Goal: Task Accomplishment & Management: Complete application form

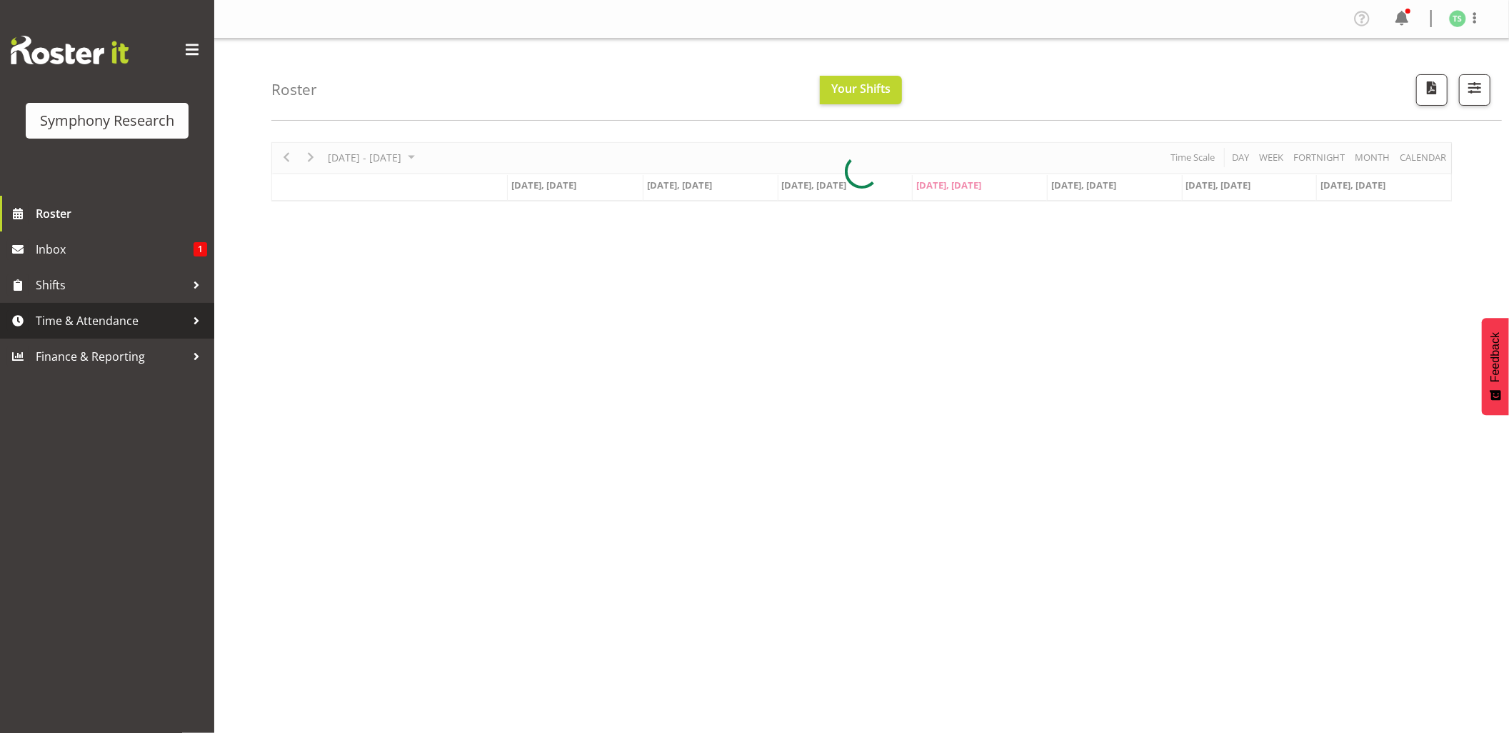
click at [78, 318] on span "Time & Attendance" at bounding box center [111, 320] width 150 height 21
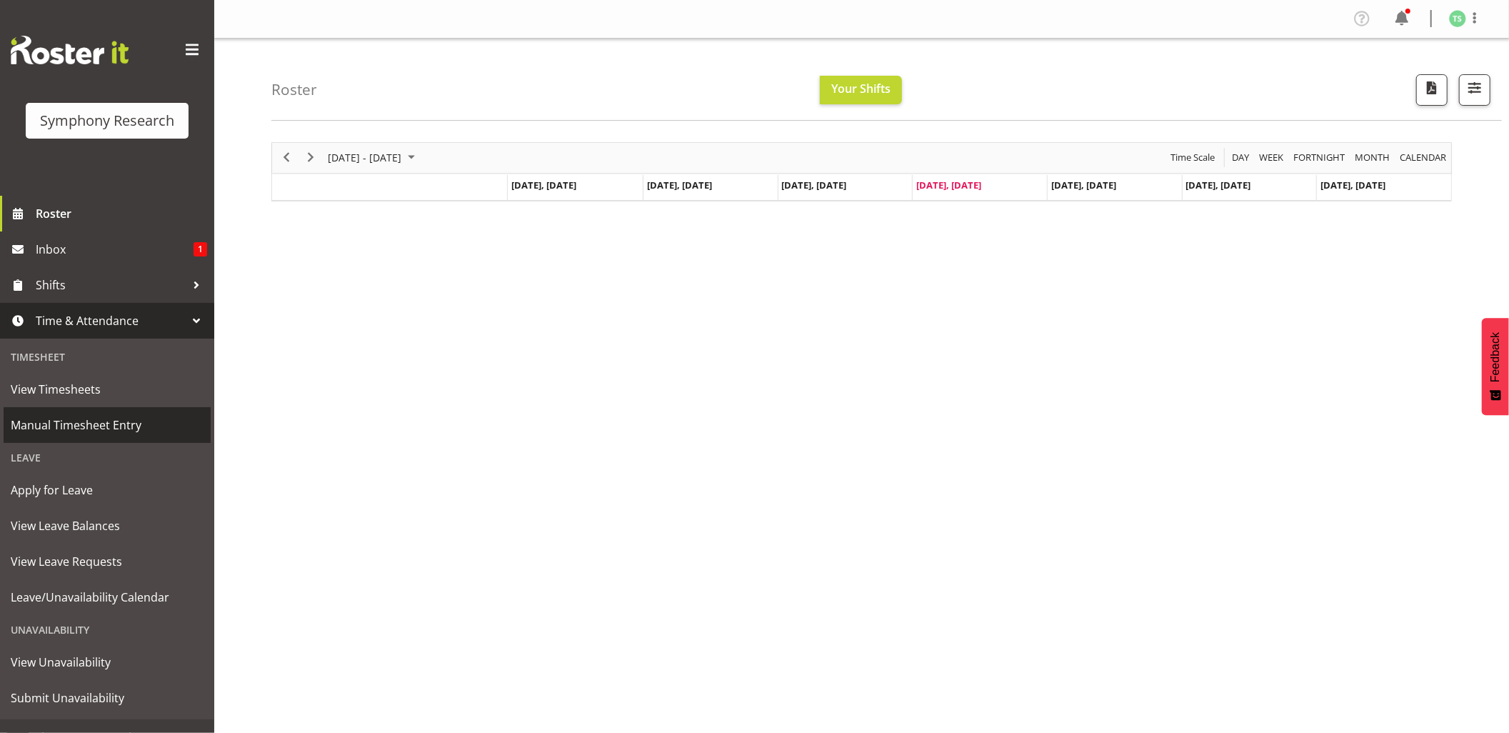
click at [73, 412] on link "Manual Timesheet Entry" at bounding box center [107, 425] width 207 height 36
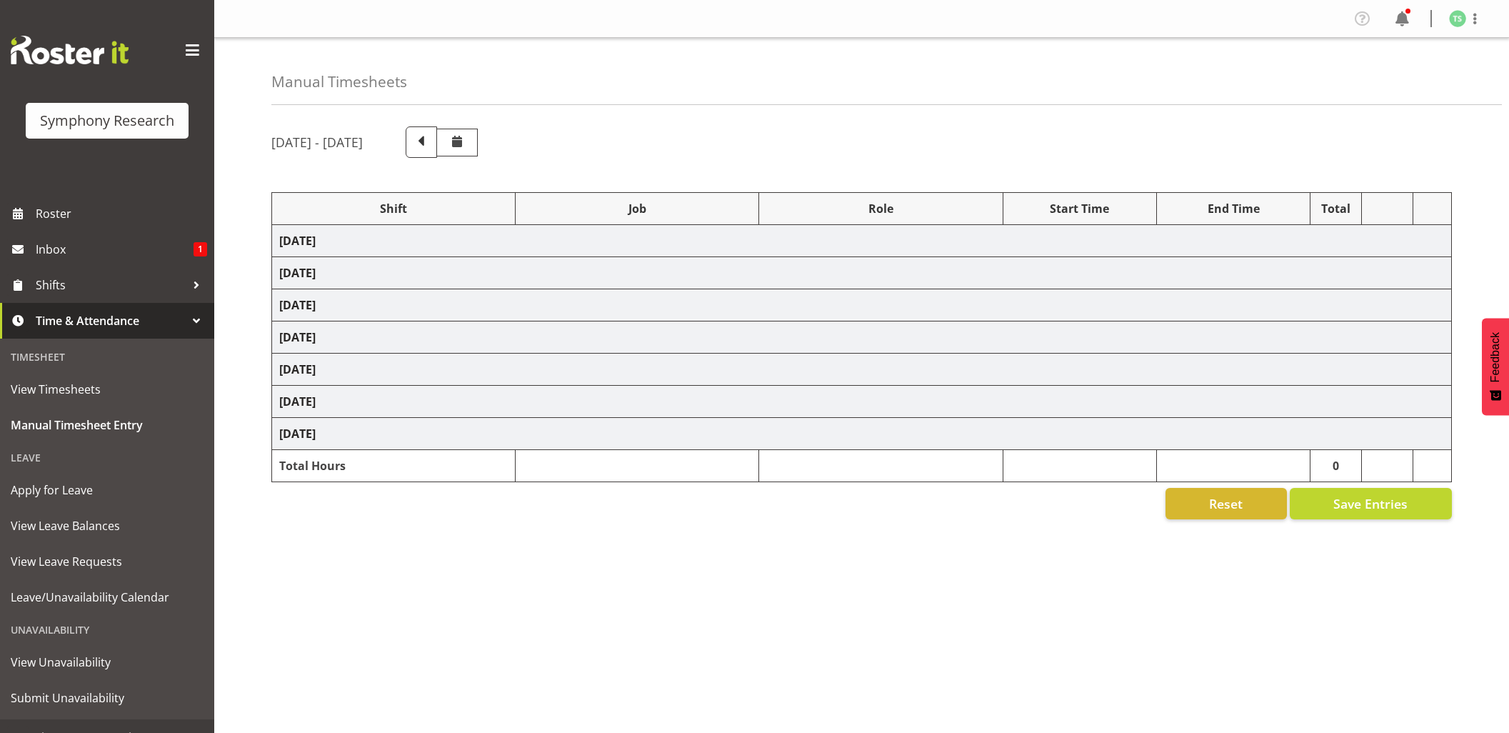
select select "26078"
select select "10239"
select select "26078"
select select "10239"
select select "47"
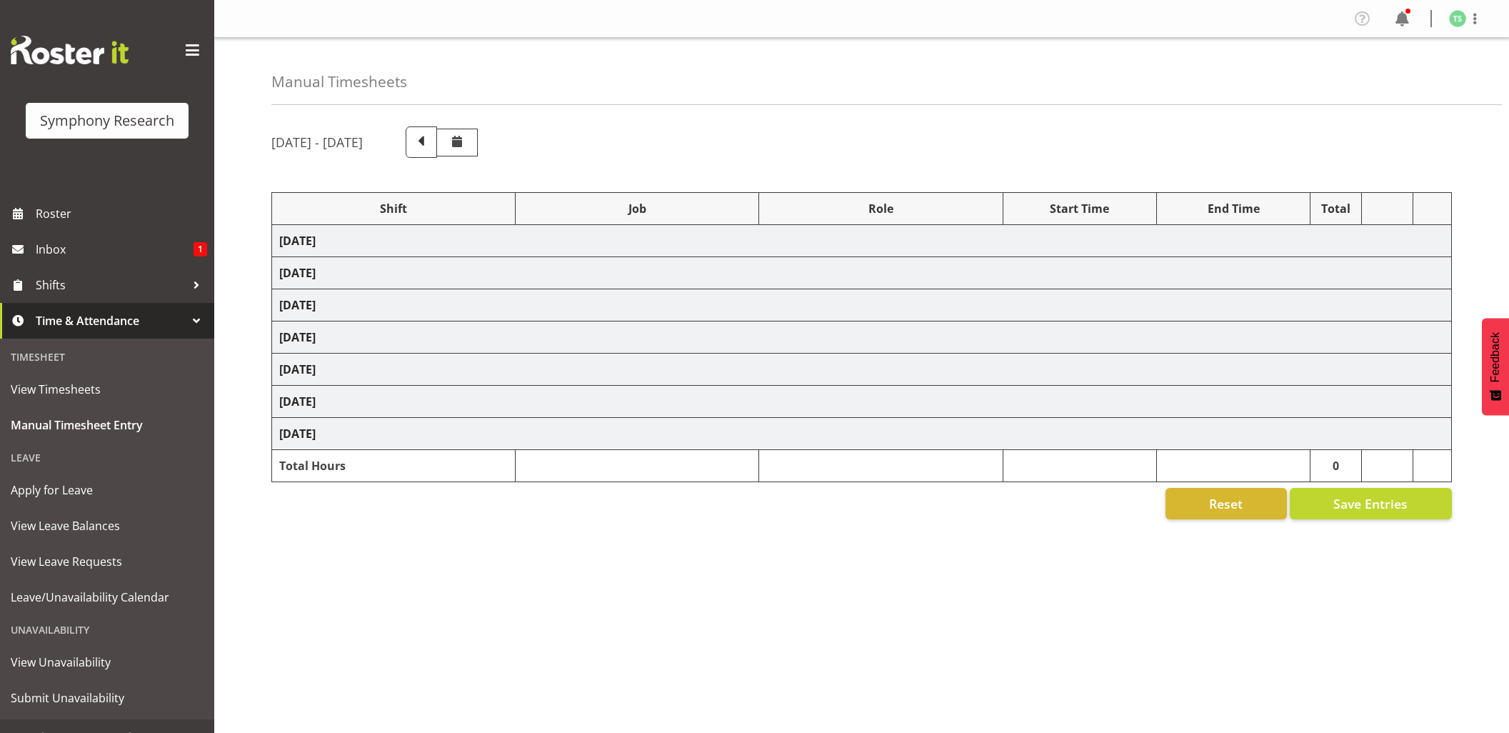
select select "26078"
select select "10239"
select select "47"
select select "26078"
select select "10499"
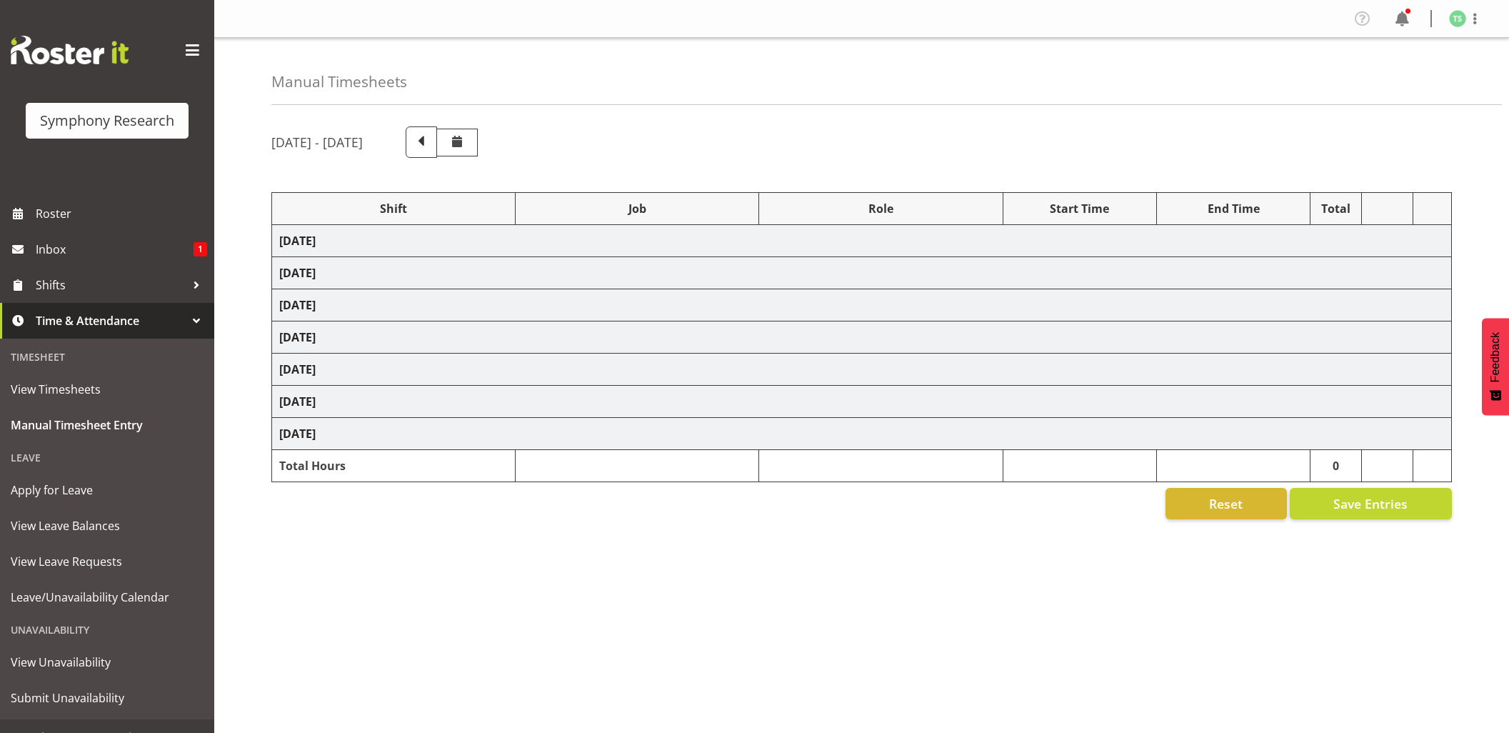
select select "47"
select select "56692"
select select "10499"
select select "47"
select select "26078"
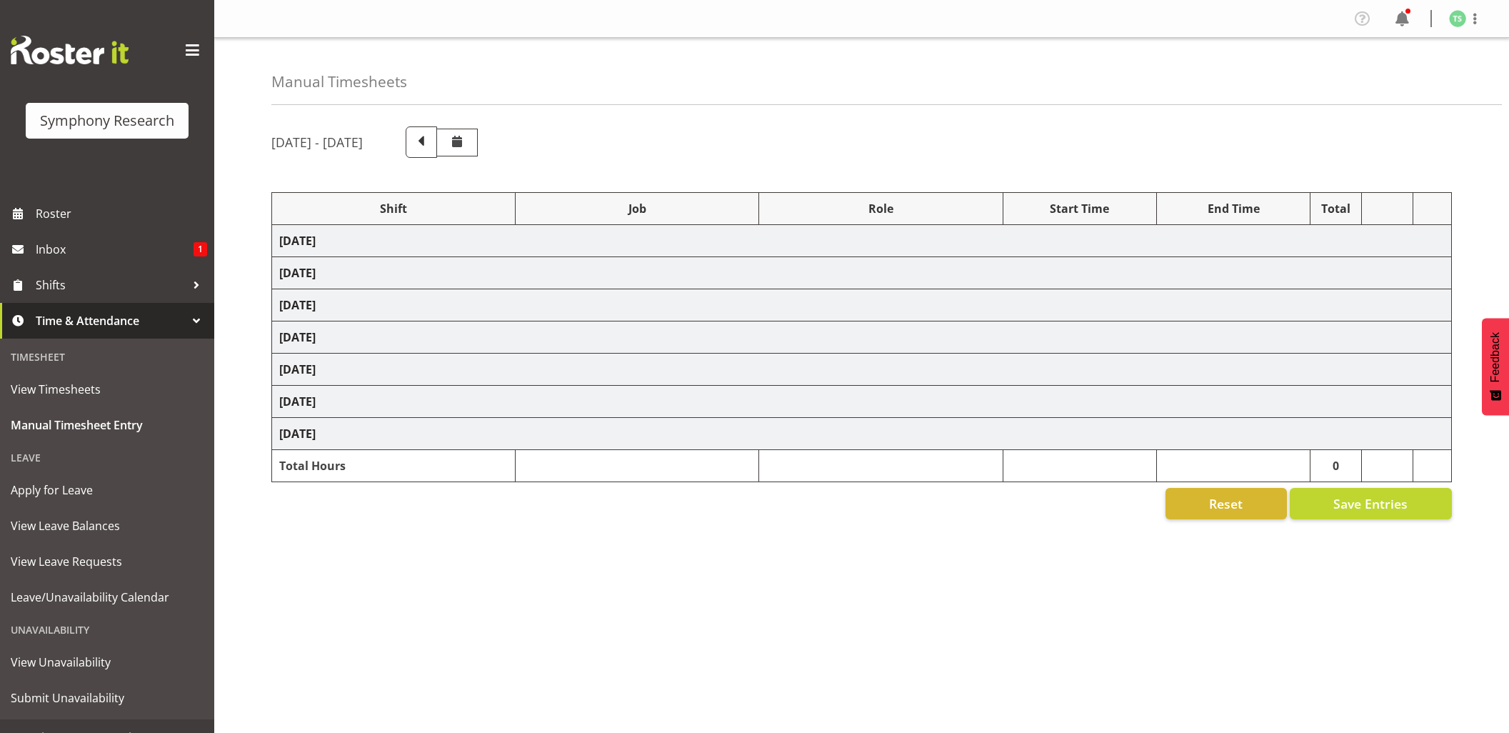
select select "10527"
select select "47"
select select "26078"
select select "9426"
select select "47"
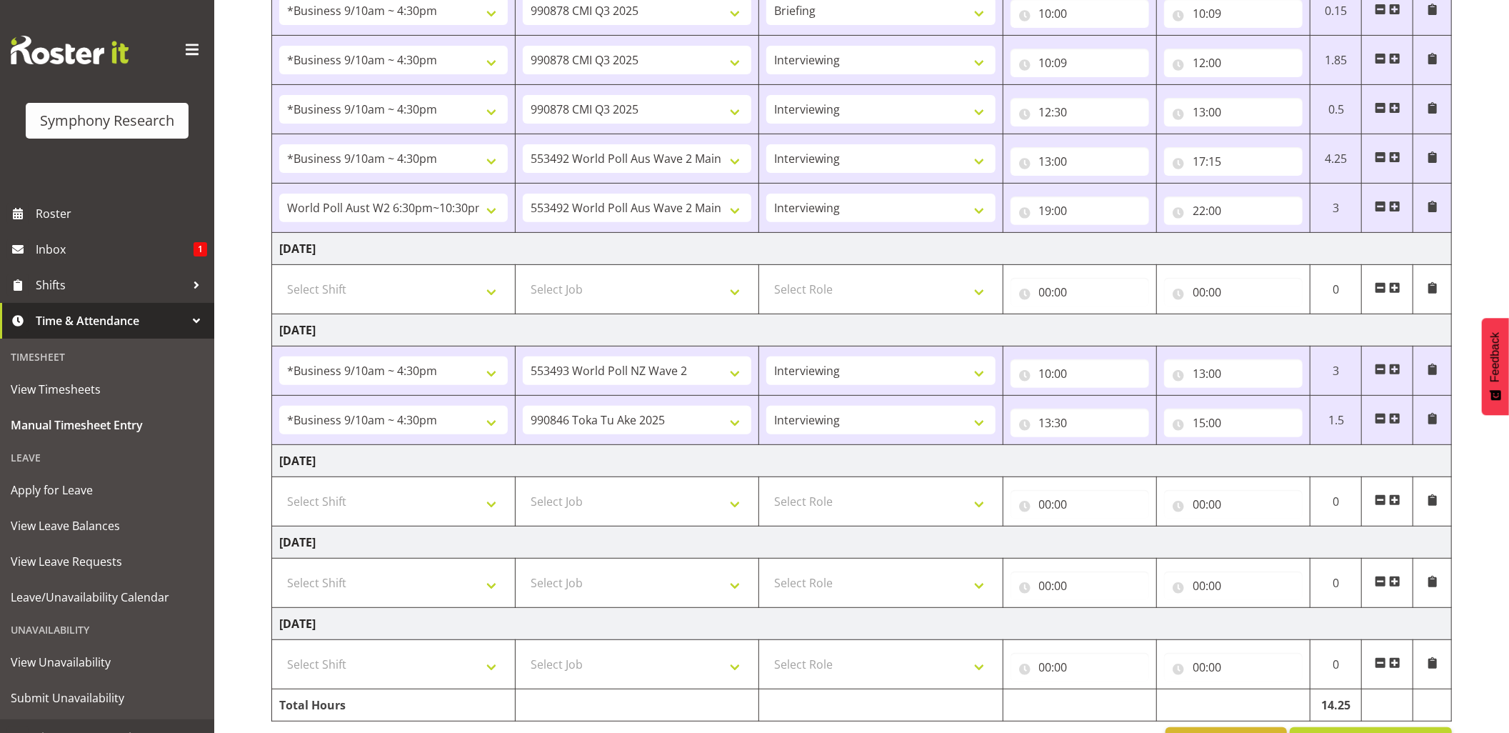
scroll to position [384, 0]
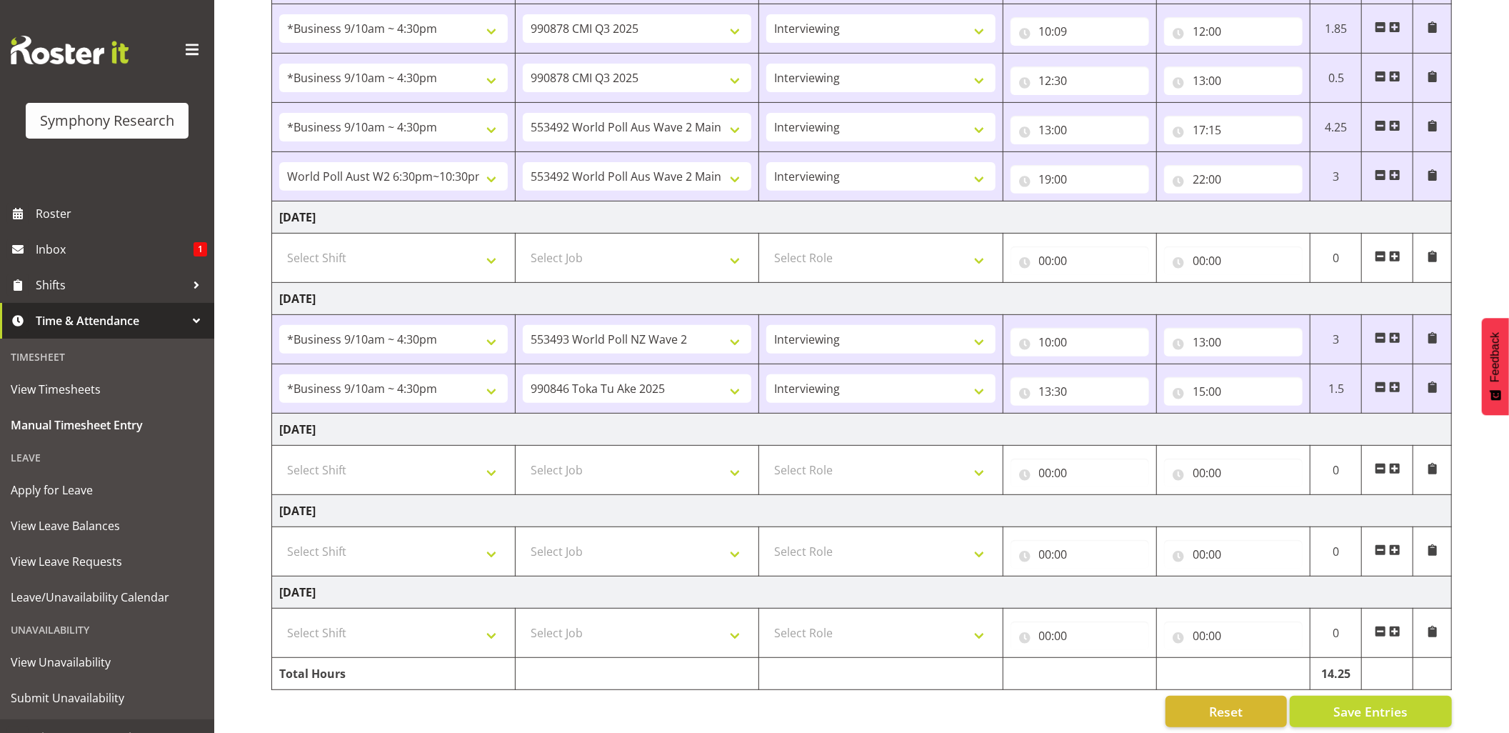
click at [1395, 389] on span at bounding box center [1394, 386] width 11 height 11
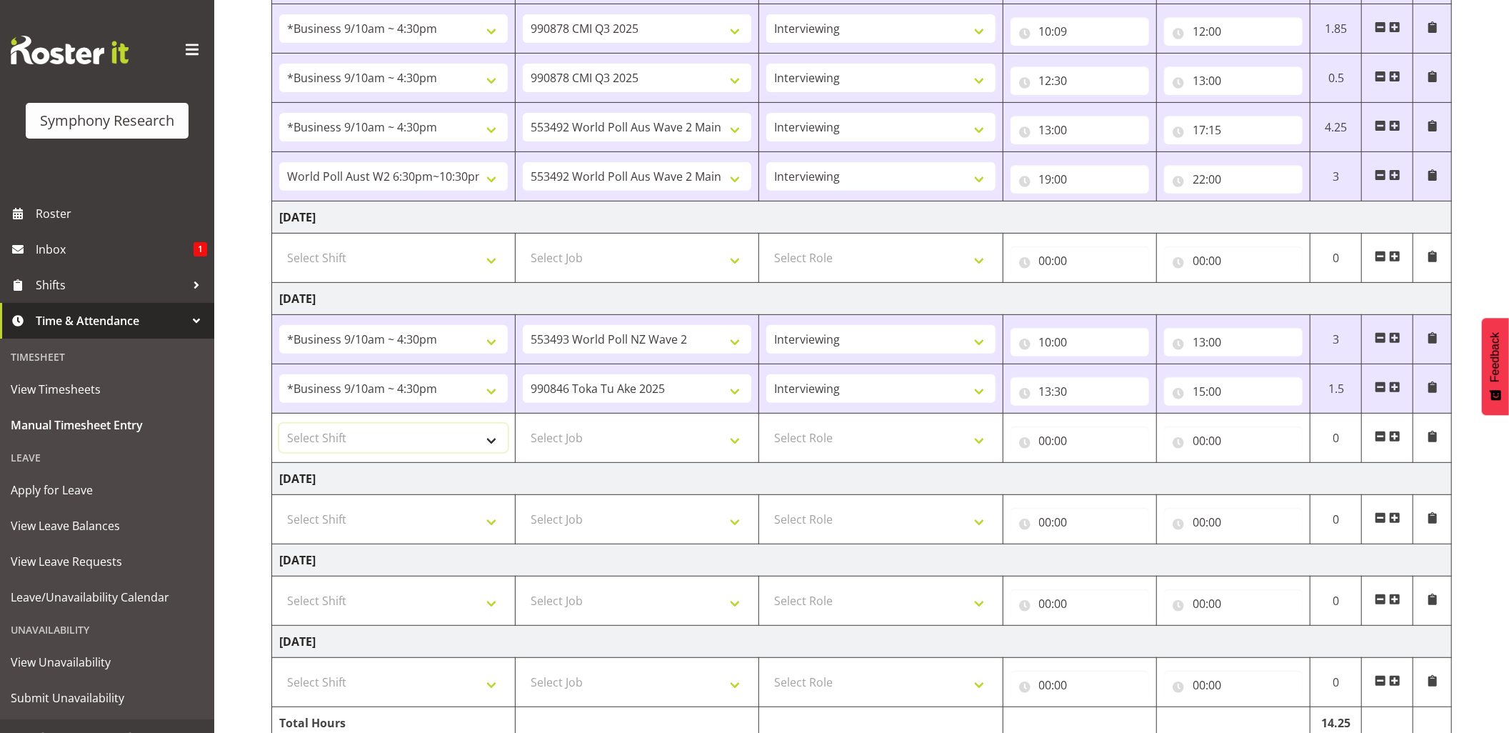
click at [489, 450] on select "Select Shift !!Weekend Residential (Roster IT Shift Label) *Business 9/10am ~ 4…" at bounding box center [393, 437] width 228 height 29
select select "56692"
click at [279, 427] on select "Select Shift !!Weekend Residential (Roster IT Shift Label) *Business 9/10am ~ 4…" at bounding box center [393, 437] width 228 height 29
click at [740, 447] on select "Select Job 550060 IF Admin 553492 World Poll Aus Wave 2 Main 2025 553493 World …" at bounding box center [637, 437] width 228 height 29
select select "10499"
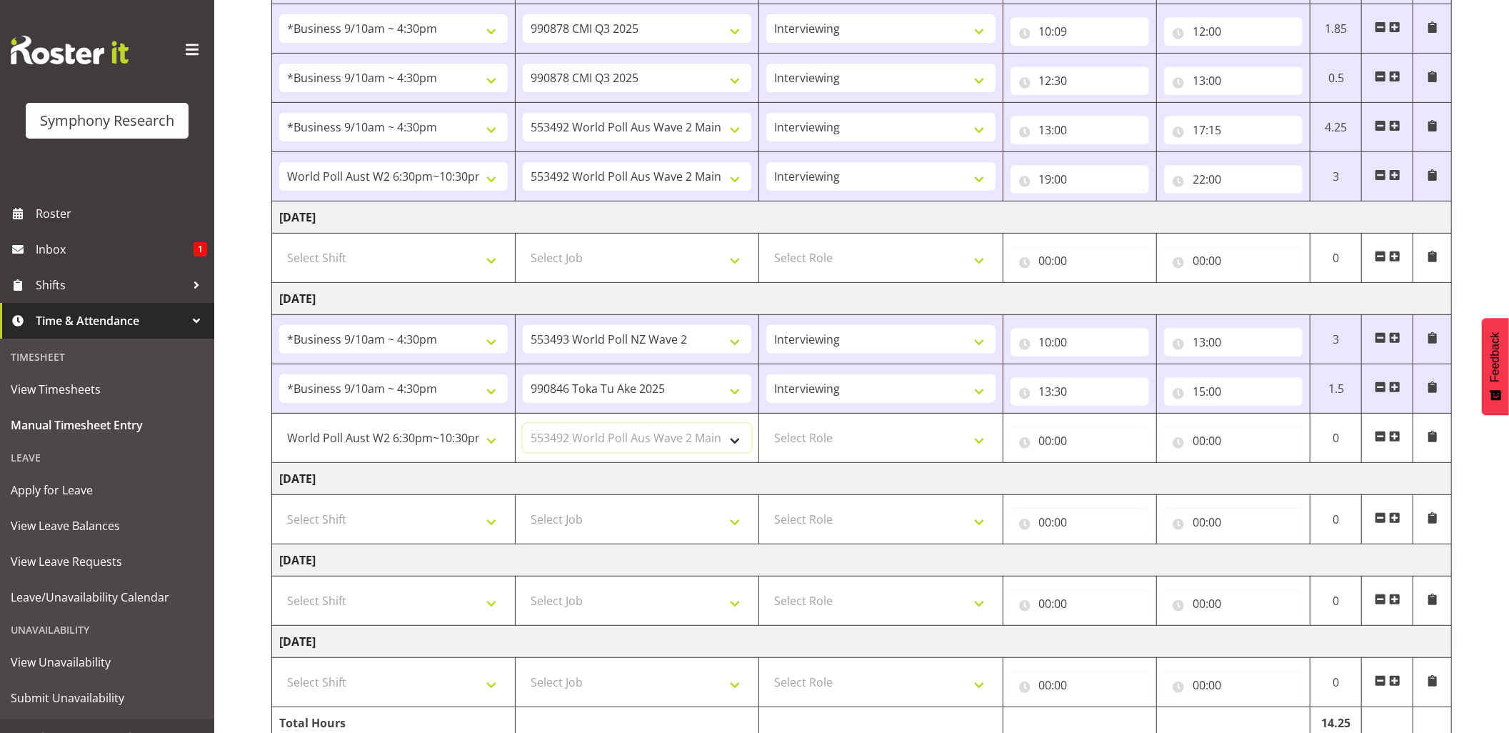
click at [523, 427] on select "Select Job 550060 IF Admin 553492 World Poll Aus Wave 2 Main 2025 553493 World …" at bounding box center [637, 437] width 228 height 29
click at [977, 441] on select "Select Role Briefing Interviewing" at bounding box center [880, 437] width 228 height 29
select select "47"
click at [766, 427] on select "Select Role Briefing Interviewing" at bounding box center [880, 437] width 228 height 29
click at [1045, 443] on input "00:00" at bounding box center [1079, 440] width 139 height 29
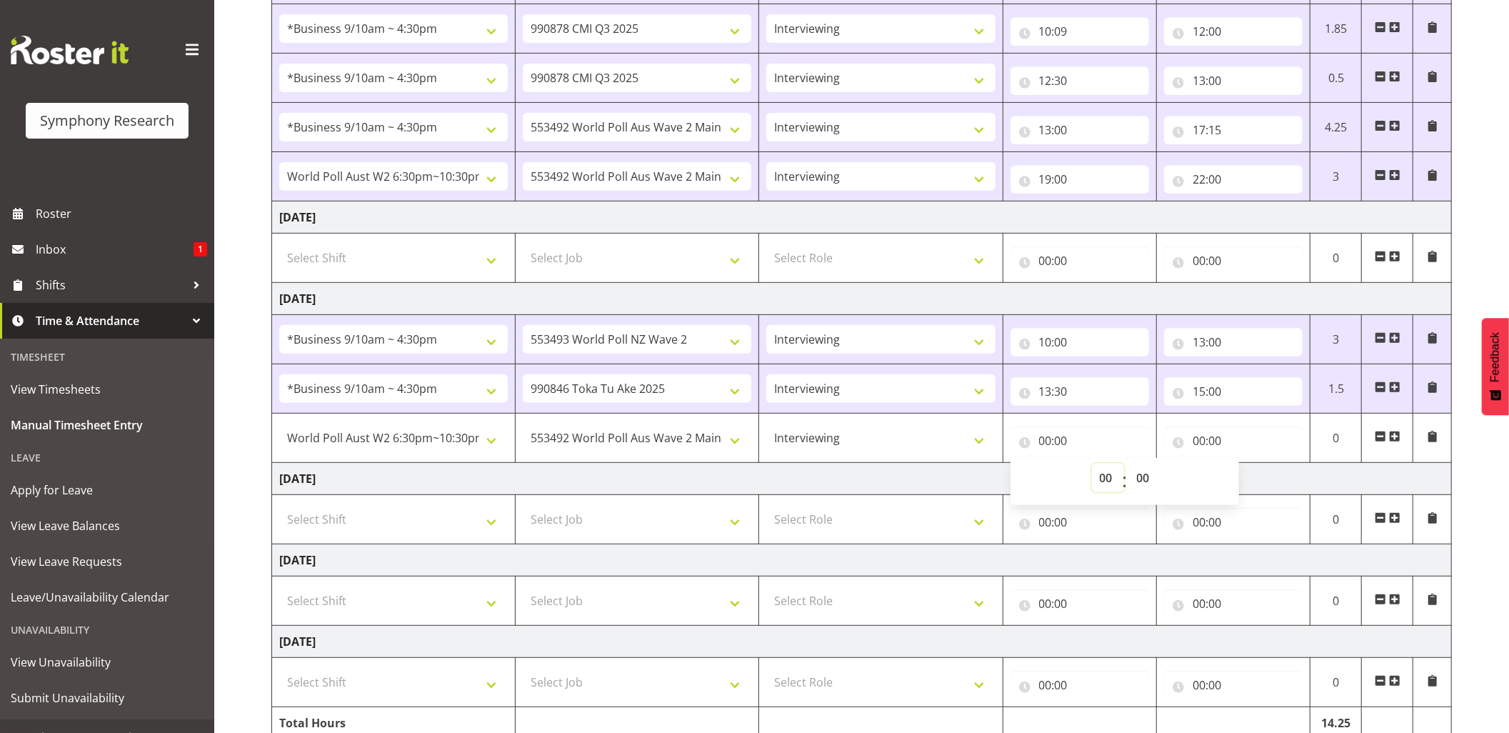
click at [1108, 468] on select "00 01 02 03 04 05 06 07 08 09 10 11 12 13 14 15 16 17 18 19 20 21 22 23" at bounding box center [1108, 477] width 32 height 29
click at [1100, 483] on select "00 01 02 03 04 05 06 07 08 09 10 11 12 13 14 15 16 17 18 19 20 21 22 23" at bounding box center [1108, 477] width 32 height 29
select select "18"
click at [1092, 467] on select "00 01 02 03 04 05 06 07 08 09 10 11 12 13 14 15 16 17 18 19 20 21 22 23" at bounding box center [1108, 477] width 32 height 29
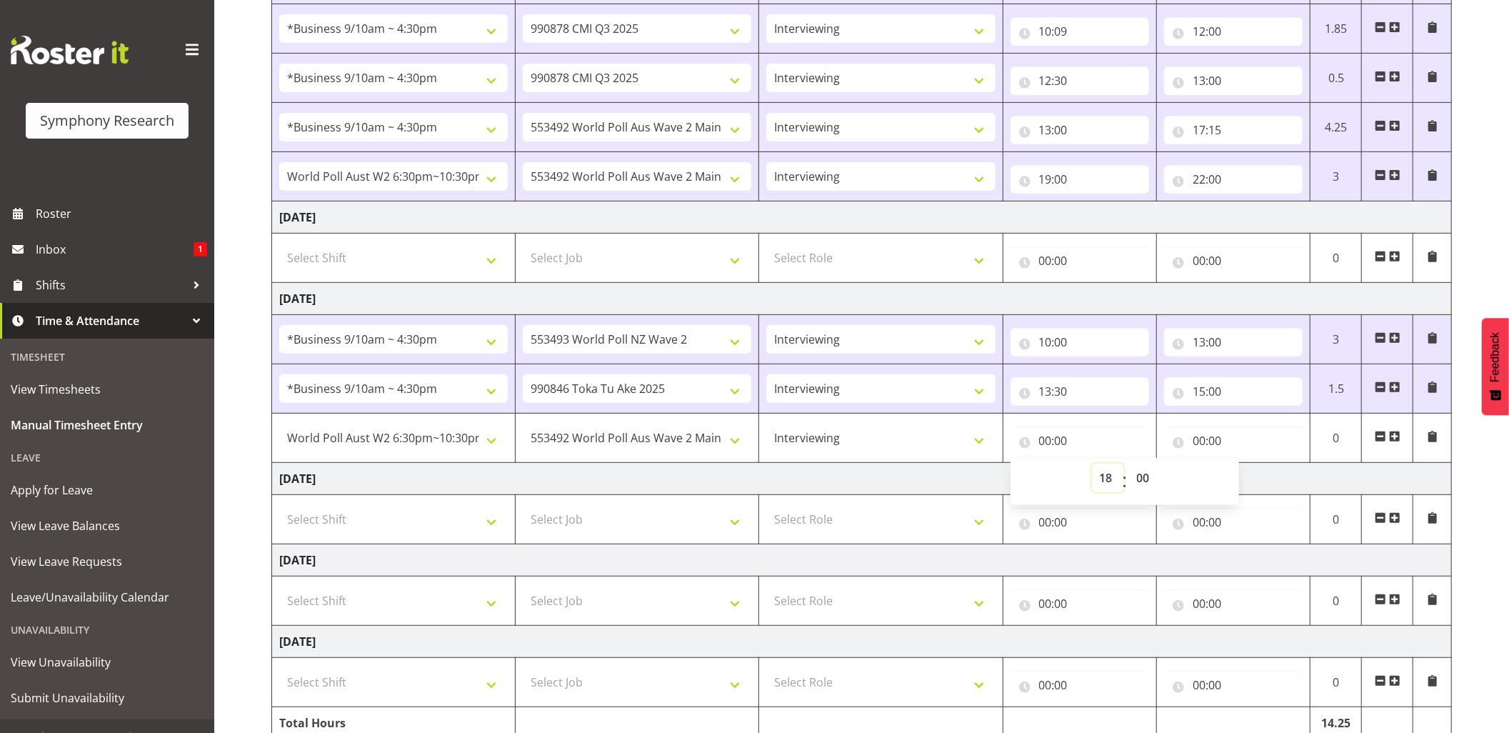
type input "18:00"
click at [1063, 440] on input "18:00" at bounding box center [1079, 440] width 139 height 29
click at [1063, 438] on input "18:00" at bounding box center [1079, 440] width 139 height 29
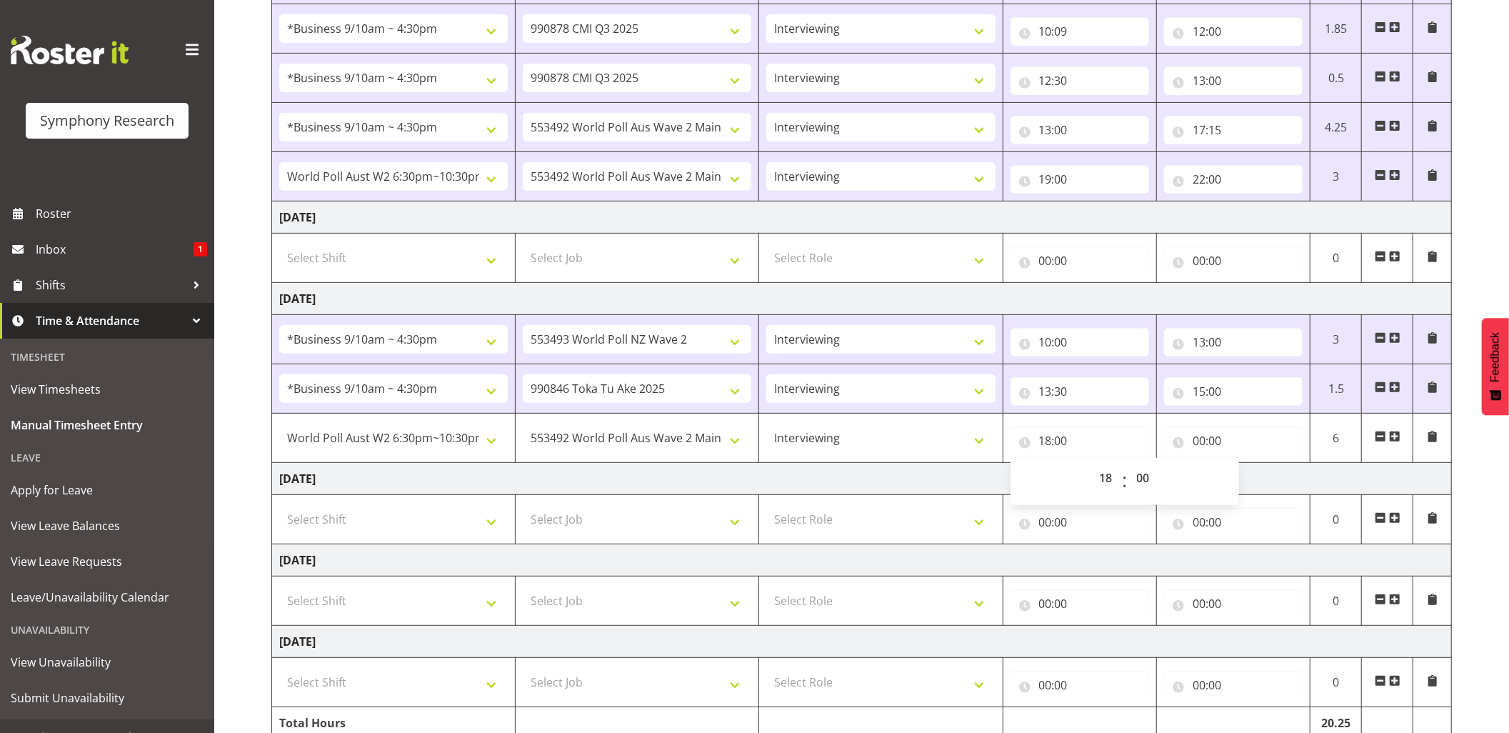
click at [1150, 466] on div "00 01 02 03 04 05 06 07 08 09 10 11 12 13 14 15 16 17 18 19 20 21 22 23 : 00 01…" at bounding box center [1124, 481] width 228 height 47
click at [1147, 474] on select "00 01 02 03 04 05 06 07 08 09 10 11 12 13 14 15 16 17 18 19 20 21 22 23 24 25 2…" at bounding box center [1145, 477] width 32 height 29
select select "30"
click at [1129, 467] on select "00 01 02 03 04 05 06 07 08 09 10 11 12 13 14 15 16 17 18 19 20 21 22 23 24 25 2…" at bounding box center [1145, 477] width 32 height 29
type input "18:30"
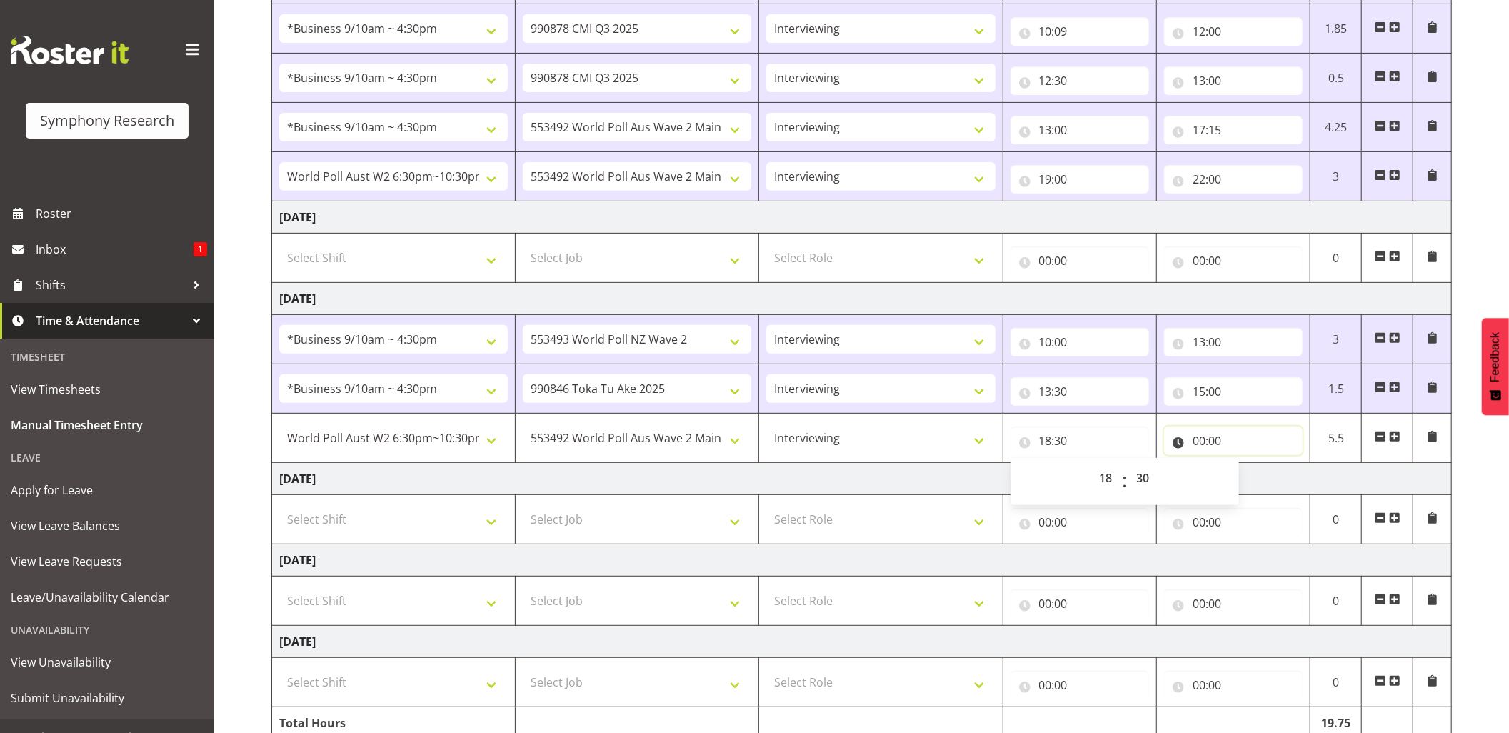
click at [1207, 450] on input "00:00" at bounding box center [1233, 440] width 139 height 29
click at [1249, 488] on select "00 01 02 03 04 05 06 07 08 09 10 11 12 13 14 15 16 17 18 19 20 21 22 23" at bounding box center [1261, 477] width 32 height 29
select select "22"
click at [1245, 467] on select "00 01 02 03 04 05 06 07 08 09 10 11 12 13 14 15 16 17 18 19 20 21 22 23" at bounding box center [1261, 477] width 32 height 29
type input "22:00"
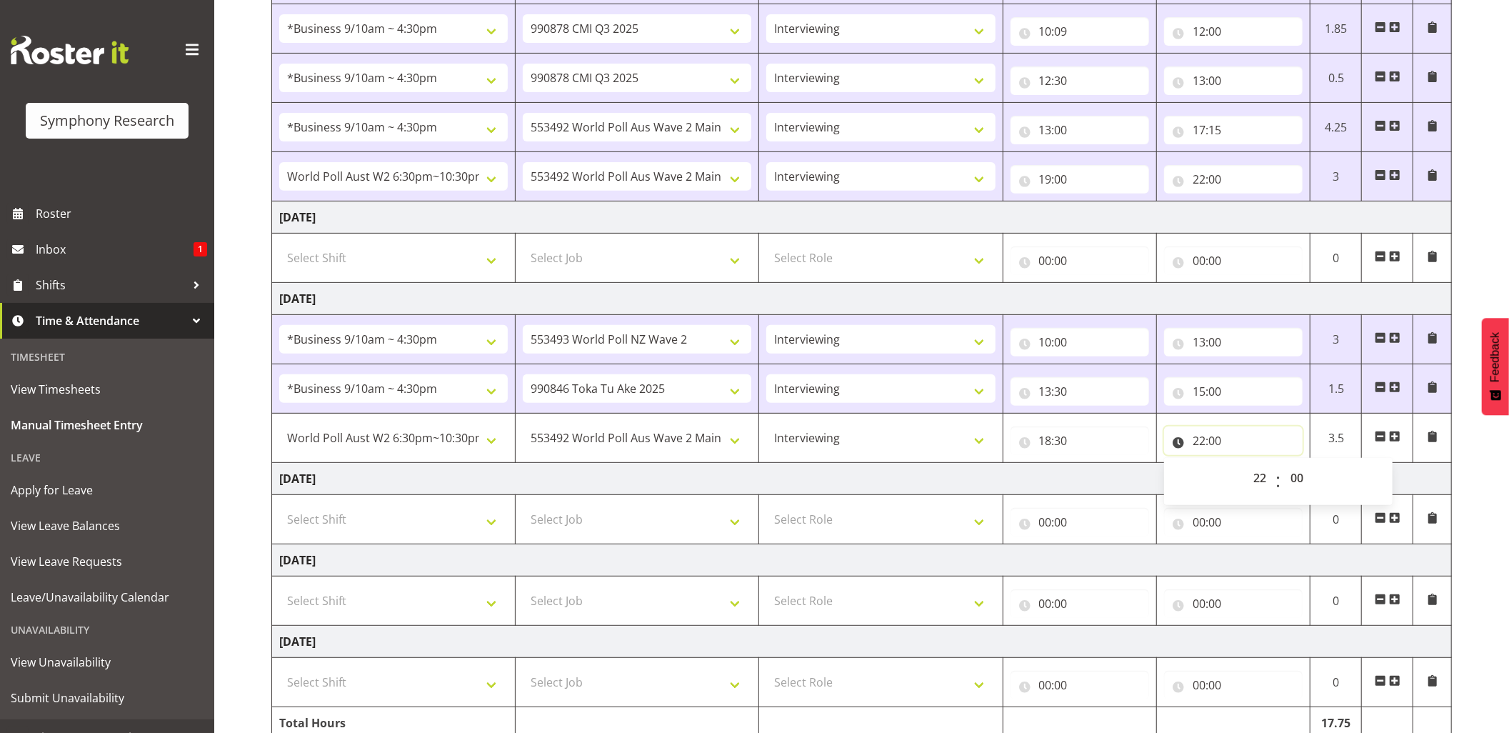
click at [1217, 446] on input "22:00" at bounding box center [1233, 440] width 139 height 29
click at [1295, 476] on select "00 01 02 03 04 05 06 07 08 09 10 11 12 13 14 15 16 17 18 19 20 21 22 23 24 25 2…" at bounding box center [1298, 477] width 32 height 29
select select "30"
click at [1282, 467] on select "00 01 02 03 04 05 06 07 08 09 10 11 12 13 14 15 16 17 18 19 20 21 22 23 24 25 2…" at bounding box center [1298, 477] width 32 height 29
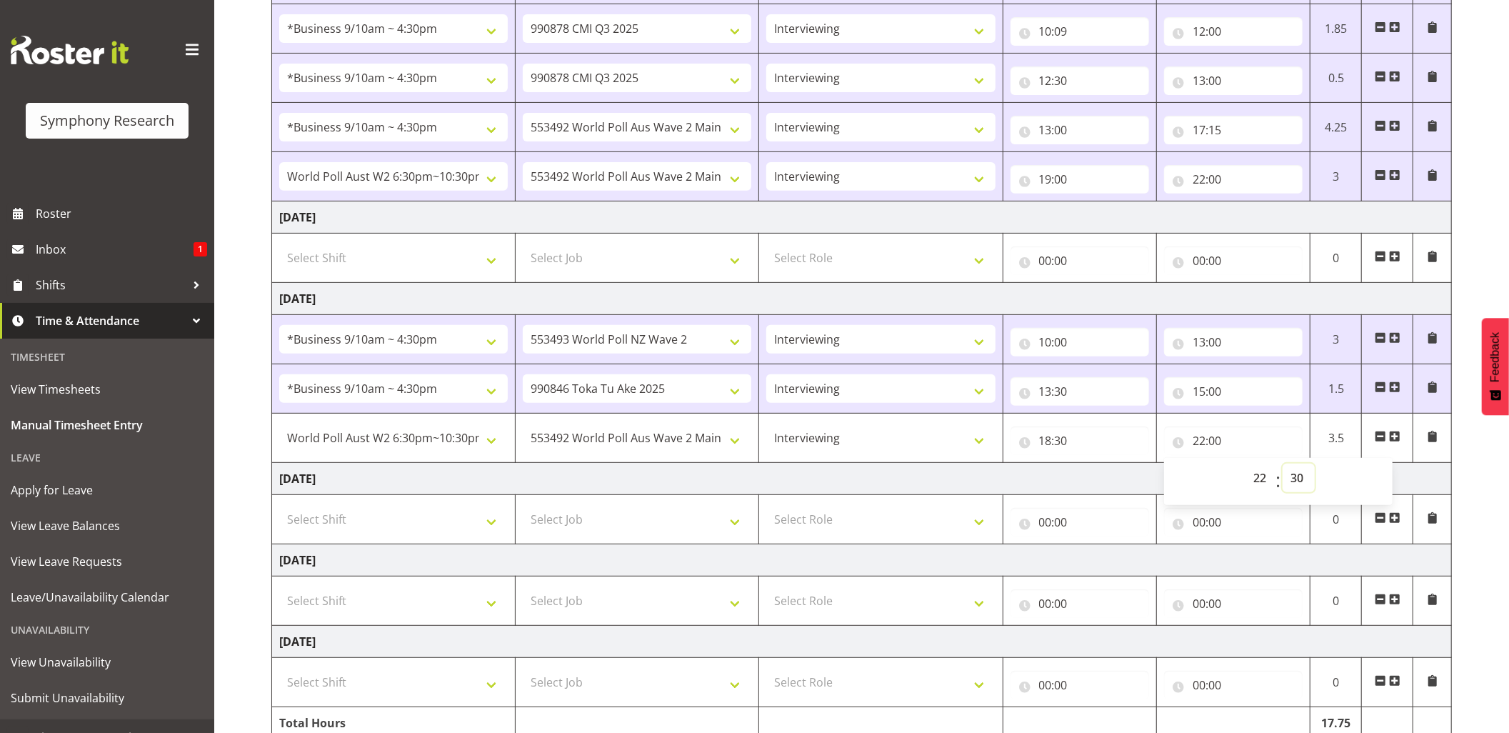
type input "22:30"
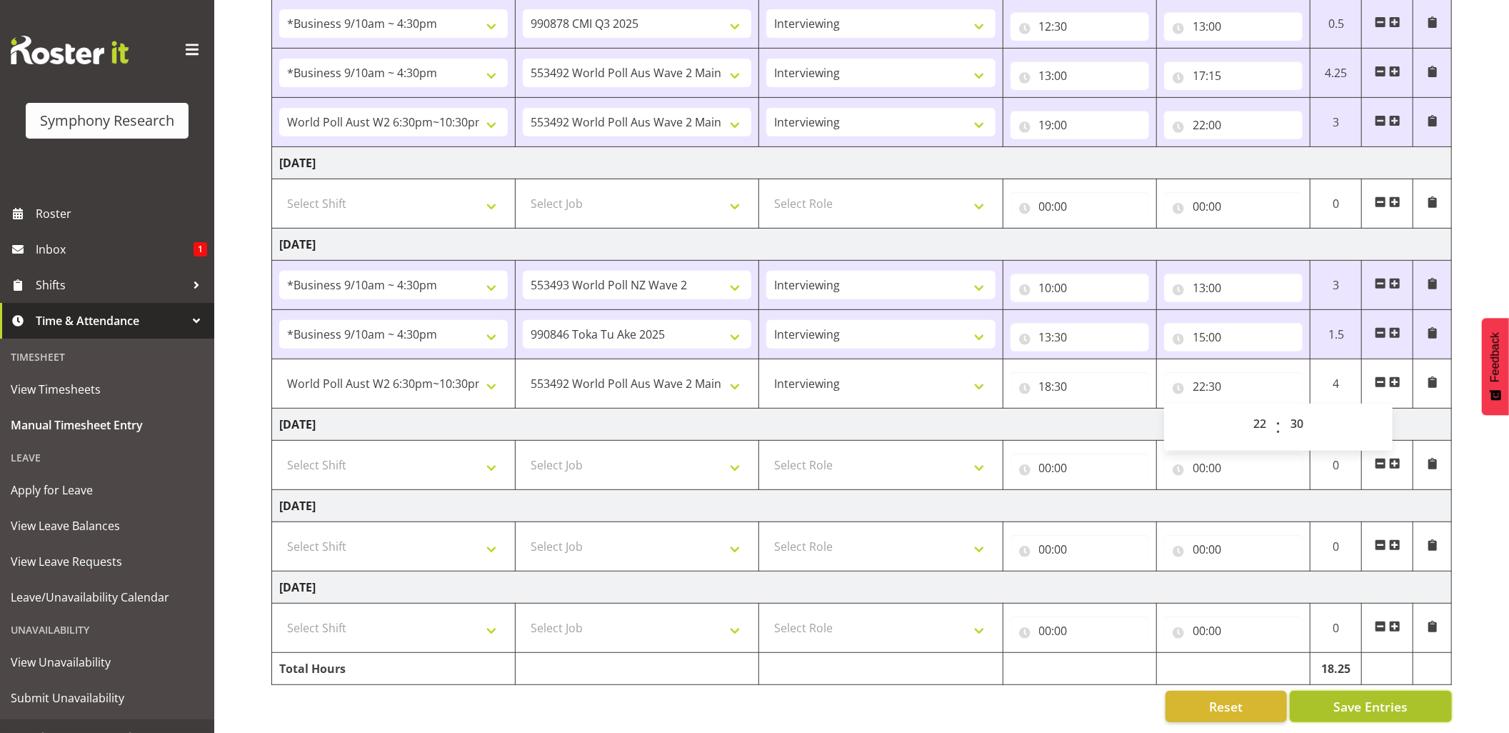
click at [1360, 697] on span "Save Entries" at bounding box center [1370, 706] width 74 height 19
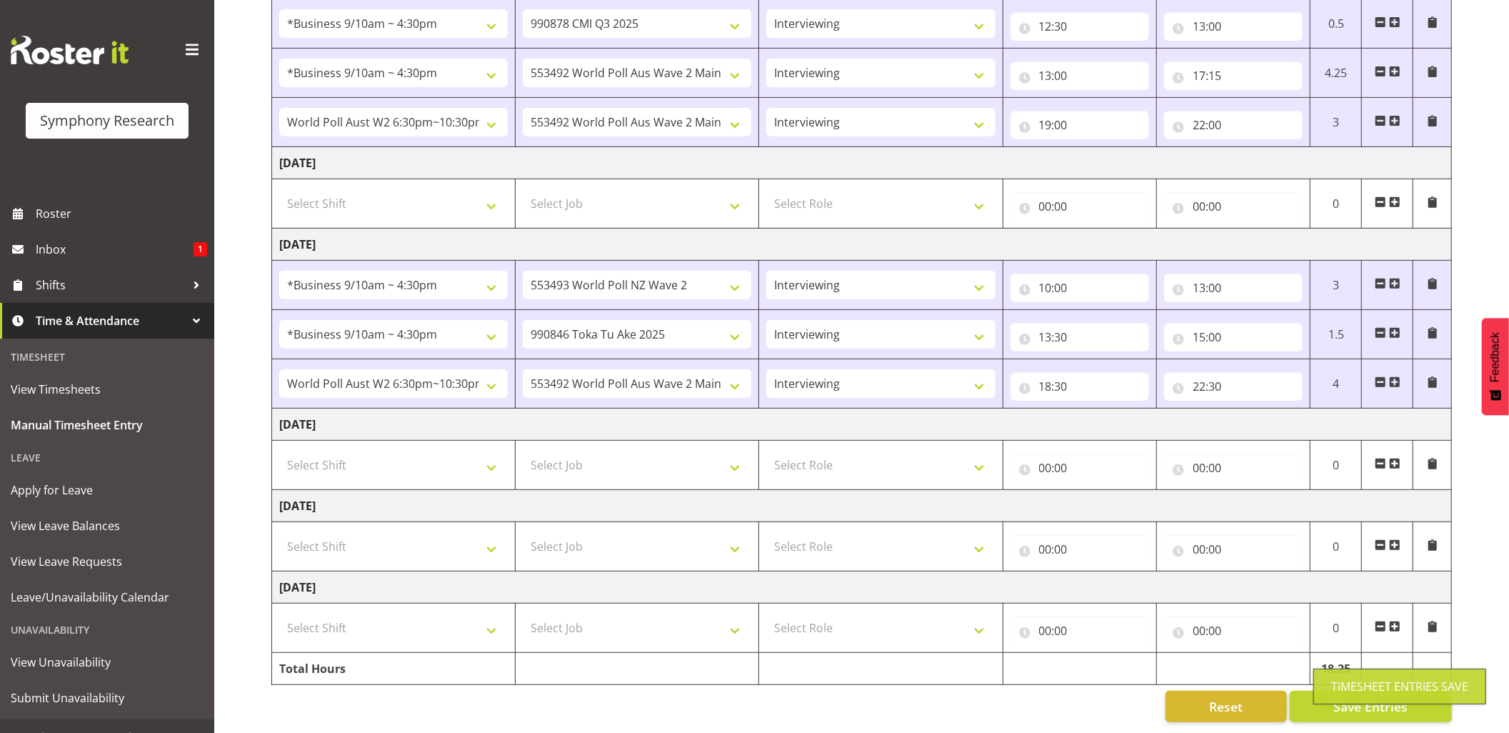
click at [1342, 680] on div "Timesheet Entries Save" at bounding box center [1399, 686] width 137 height 17
click at [1377, 697] on span "Save Entries" at bounding box center [1370, 706] width 74 height 19
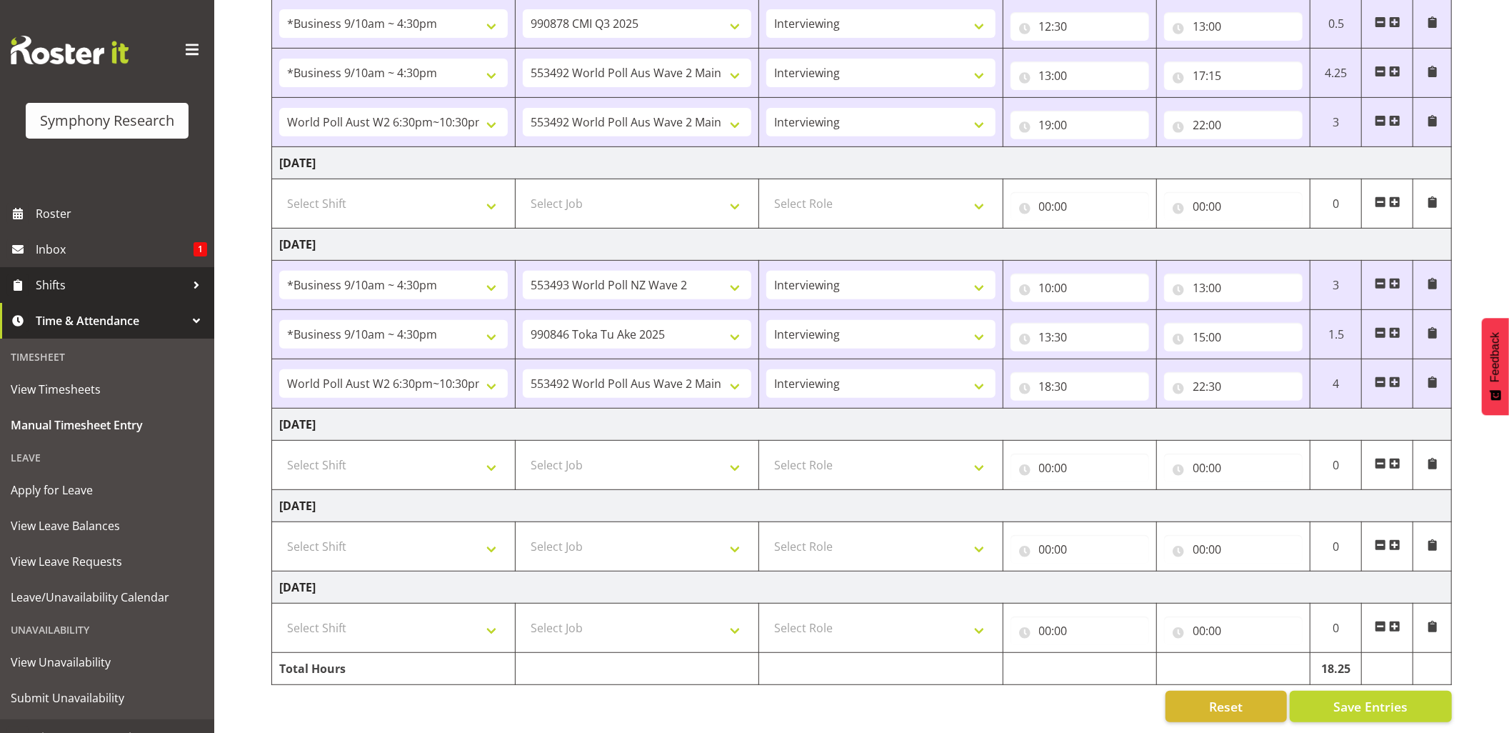
click at [47, 278] on span "Shifts" at bounding box center [111, 284] width 150 height 21
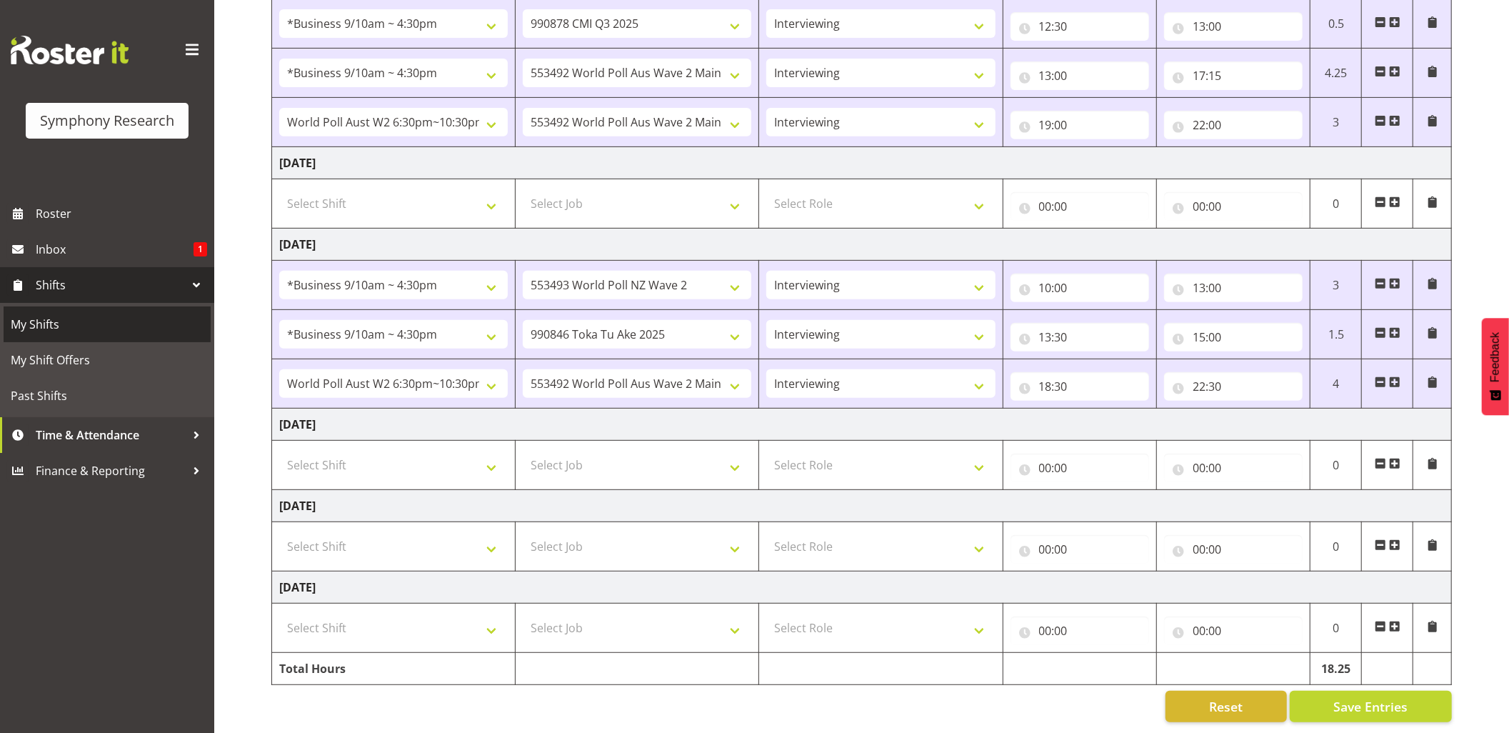
click at [47, 321] on span "My Shifts" at bounding box center [107, 323] width 193 height 21
